Goal: Transaction & Acquisition: Purchase product/service

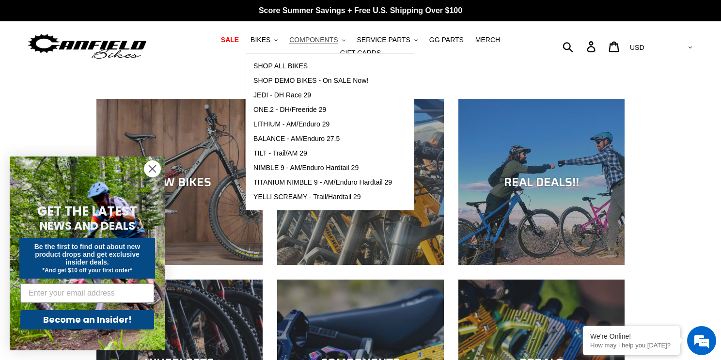
click at [317, 44] on button "COMPONENTS .cls-1{fill:#231f20}" at bounding box center [316, 39] width 65 height 13
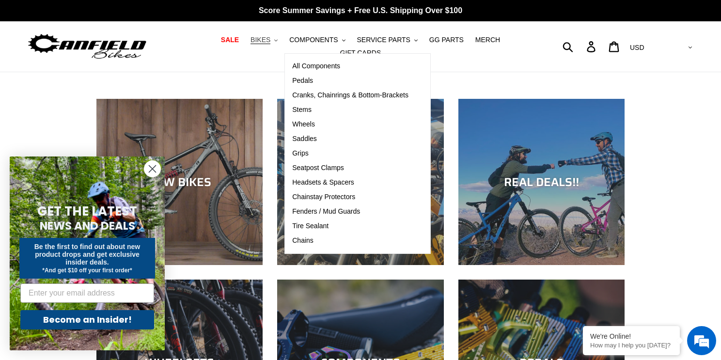
click at [257, 39] on button "BIKES .cls-1{fill:#231f20}" at bounding box center [264, 39] width 37 height 13
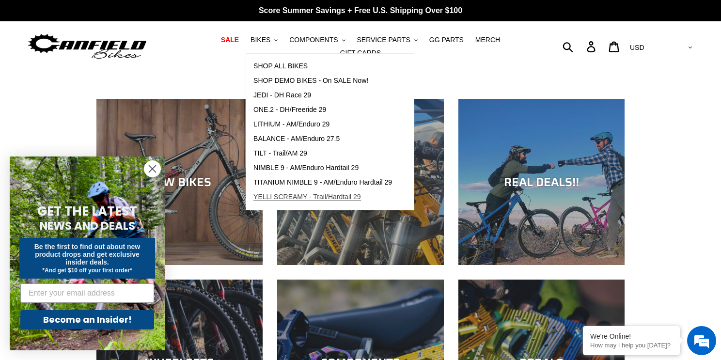
click at [284, 194] on link "YELLI SCREAMY - Trail/Hardtail 29" at bounding box center [322, 197] width 153 height 15
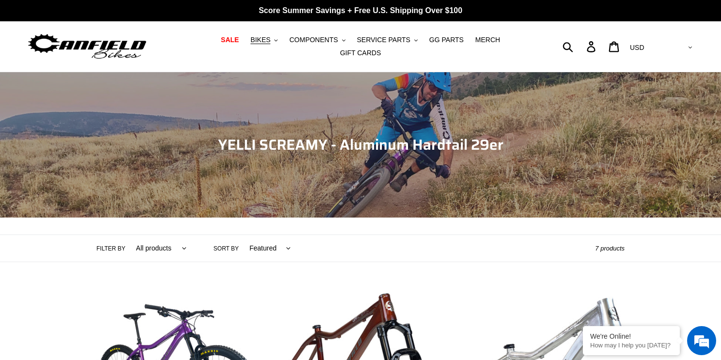
scroll to position [283, 0]
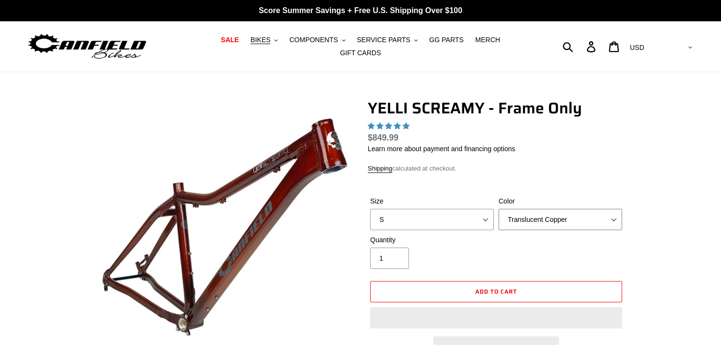
click at [601, 209] on select "Translucent Copper Purple Haze Raw" at bounding box center [559, 219] width 123 height 21
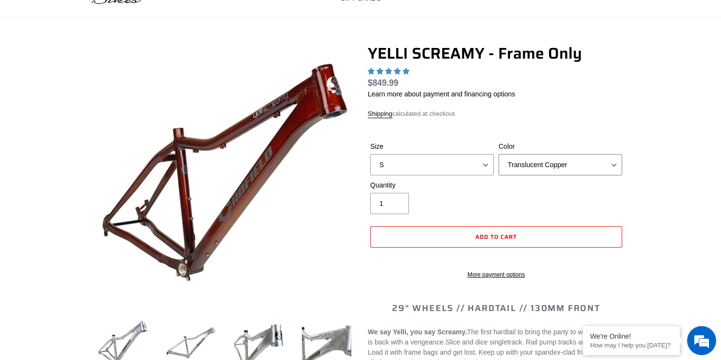
select select "Purple Haze"
click at [498, 154] on select "Translucent Copper Purple Haze Raw" at bounding box center [559, 164] width 123 height 21
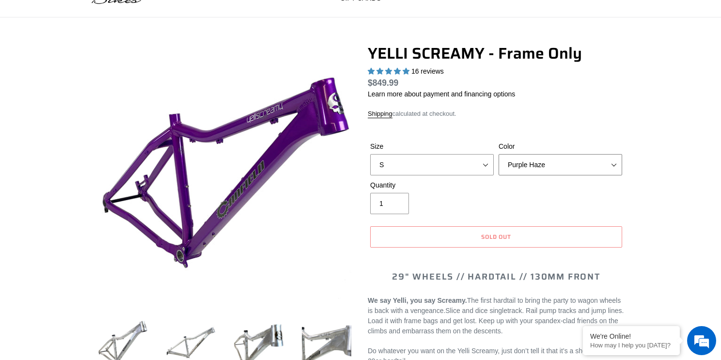
select select "highest-rating"
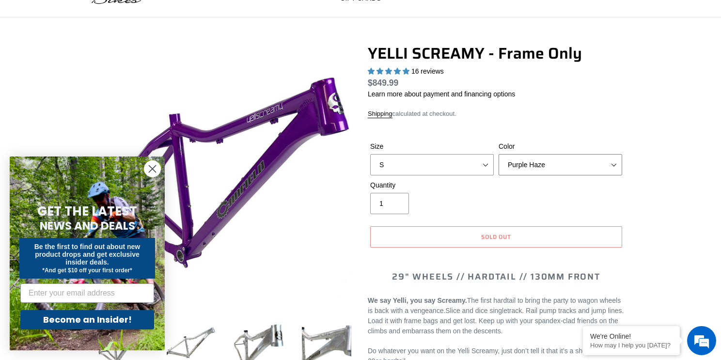
scroll to position [0, 0]
click at [554, 160] on select "Translucent Copper Purple Haze Raw" at bounding box center [559, 164] width 123 height 21
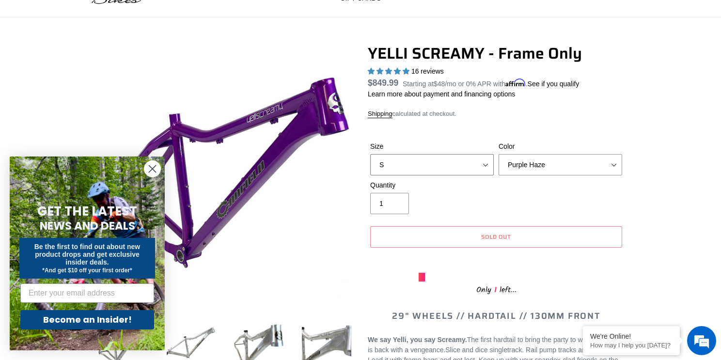
click at [460, 162] on select "S M L XL" at bounding box center [431, 164] width 123 height 21
select select "M"
click at [370, 154] on select "S M L XL" at bounding box center [431, 164] width 123 height 21
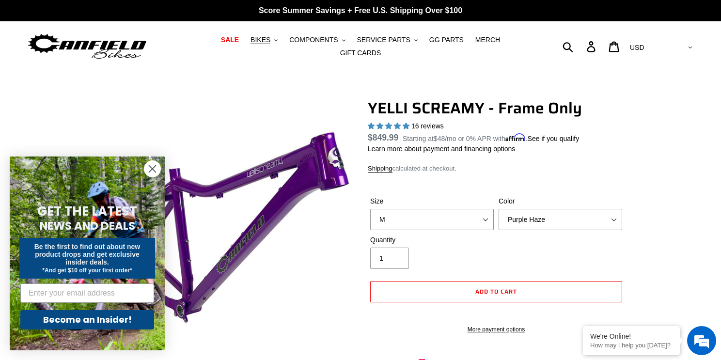
click at [150, 166] on icon "Close dialog" at bounding box center [152, 169] width 7 height 7
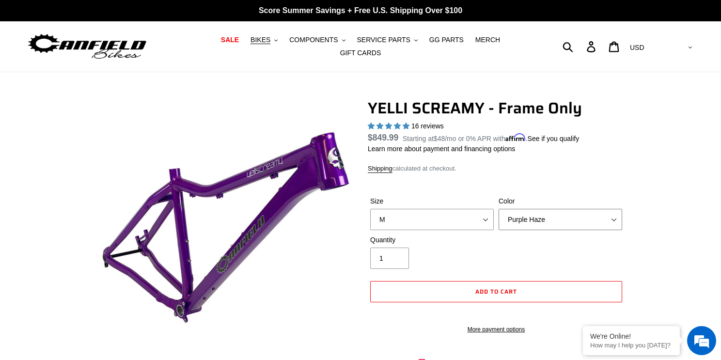
click at [572, 223] on select "Translucent Copper Purple Haze Raw" at bounding box center [559, 219] width 123 height 21
select select "Raw"
click at [498, 209] on select "Translucent Copper Purple Haze Raw" at bounding box center [559, 219] width 123 height 21
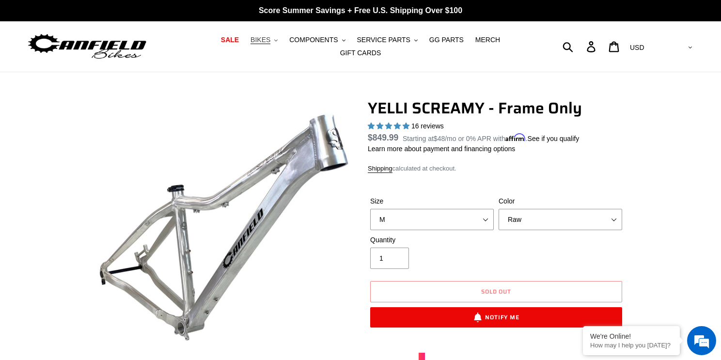
click at [274, 41] on icon "button" at bounding box center [275, 40] width 3 height 2
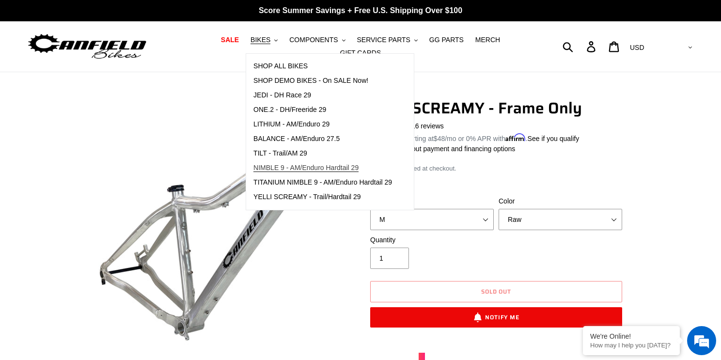
click at [291, 172] on span "NIMBLE 9 - AM/Enduro Hardtail 29" at bounding box center [305, 168] width 105 height 8
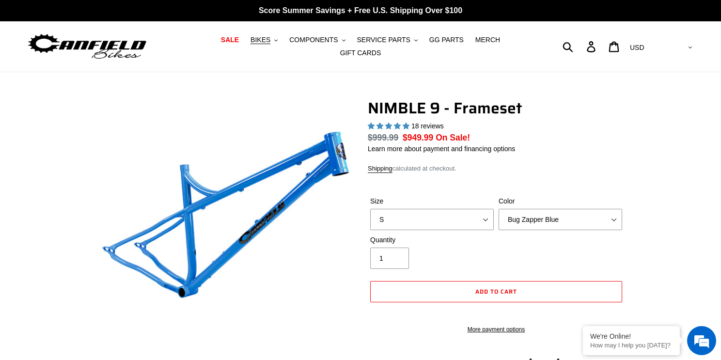
select select "highest-rating"
click at [486, 210] on select "S M L XL" at bounding box center [431, 219] width 123 height 21
select select "M"
click at [370, 209] on select "S M L XL" at bounding box center [431, 219] width 123 height 21
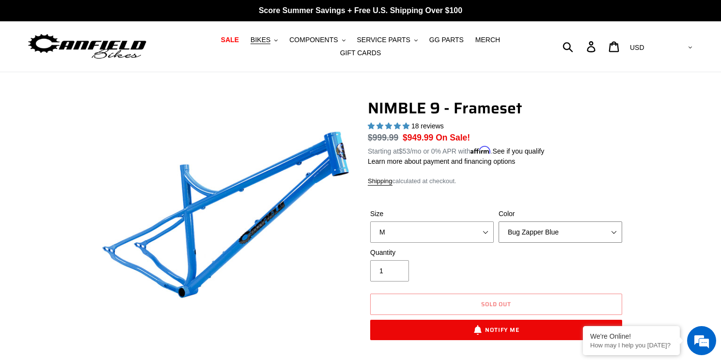
click at [543, 223] on select "Bug Zapper Blue Purple Haze -Sold Out Galaxy Black" at bounding box center [559, 231] width 123 height 21
click at [498, 221] on select "Bug Zapper Blue Purple Haze -Sold Out Galaxy Black" at bounding box center [559, 231] width 123 height 21
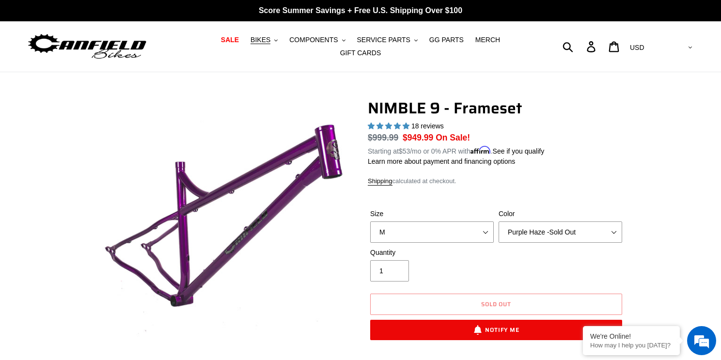
click at [537, 247] on div "Quantity 1" at bounding box center [496, 266] width 257 height 39
click at [539, 234] on select "Bug Zapper Blue Purple Haze -Sold Out Galaxy Black" at bounding box center [559, 231] width 123 height 21
select select "Galaxy Black"
click at [498, 221] on select "Bug Zapper Blue Purple Haze -Sold Out Galaxy Black" at bounding box center [559, 231] width 123 height 21
